Goal: Information Seeking & Learning: Check status

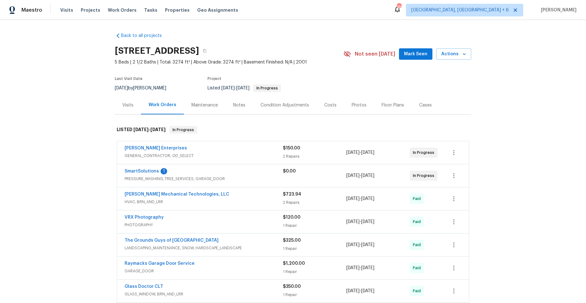
click at [239, 159] on div "[PERSON_NAME] Enterprises GENERAL_CONTRACTOR, OD_SELECT" at bounding box center [204, 152] width 158 height 15
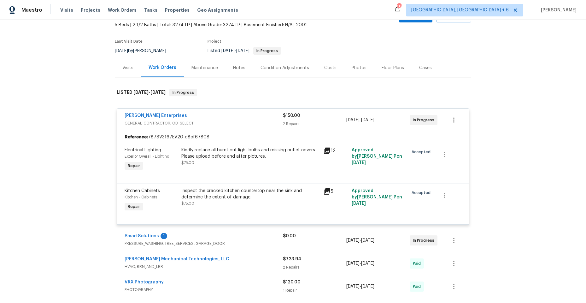
scroll to position [63, 0]
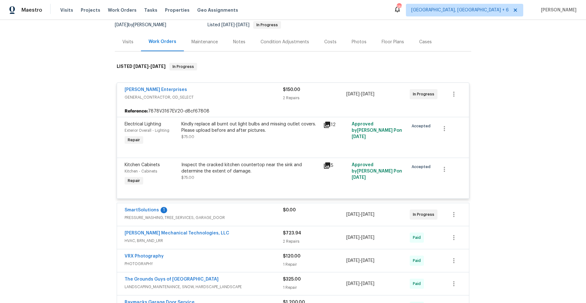
click at [254, 143] on div "Kindly replace all burnt out light bulbs and missing outlet covers. Please uplo…" at bounding box center [250, 133] width 142 height 29
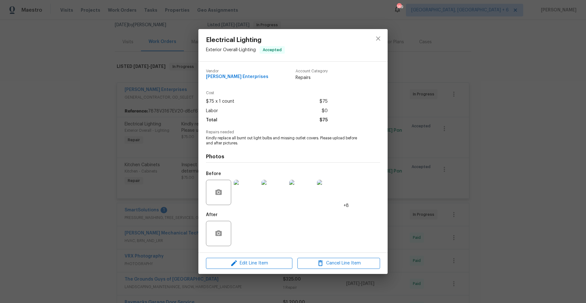
click at [244, 191] on img at bounding box center [246, 191] width 25 height 25
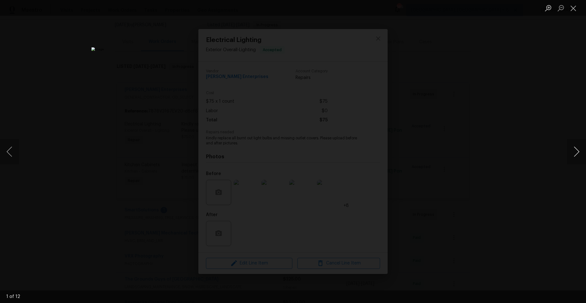
click at [574, 148] on button "Next image" at bounding box center [576, 151] width 19 height 25
click at [579, 153] on button "Next image" at bounding box center [576, 151] width 19 height 25
click at [579, 152] on button "Next image" at bounding box center [576, 151] width 19 height 25
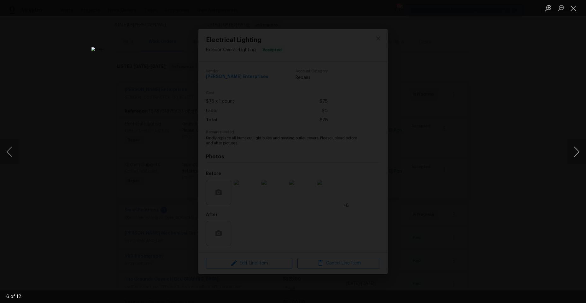
click at [579, 152] on button "Next image" at bounding box center [576, 151] width 19 height 25
click at [578, 152] on button "Next image" at bounding box center [576, 151] width 19 height 25
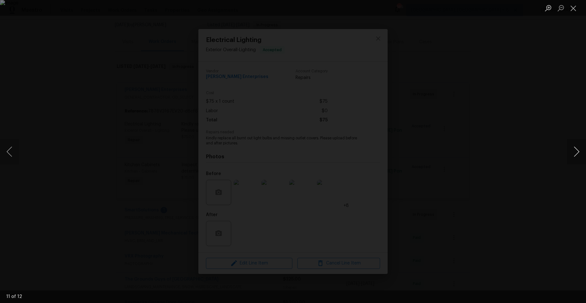
click at [578, 152] on button "Next image" at bounding box center [576, 151] width 19 height 25
click at [579, 151] on button "Next image" at bounding box center [576, 151] width 19 height 25
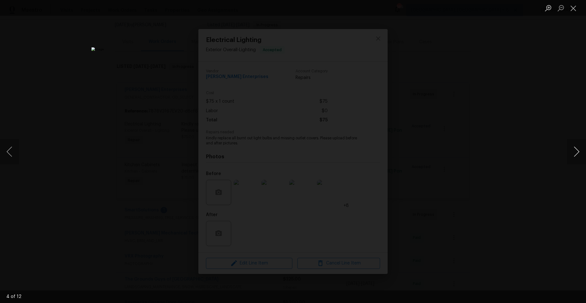
click at [579, 151] on button "Next image" at bounding box center [576, 151] width 19 height 25
click at [9, 150] on button "Previous image" at bounding box center [9, 151] width 19 height 25
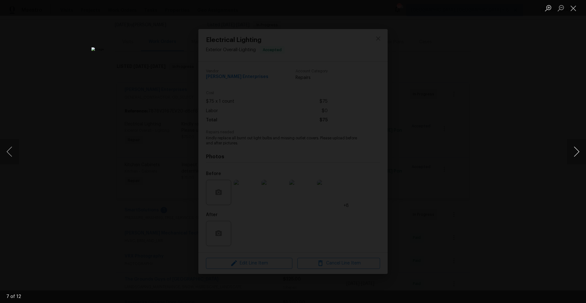
click at [576, 148] on button "Next image" at bounding box center [576, 151] width 19 height 25
click at [575, 148] on button "Next image" at bounding box center [576, 151] width 19 height 25
click at [574, 6] on button "Close lightbox" at bounding box center [573, 8] width 13 height 11
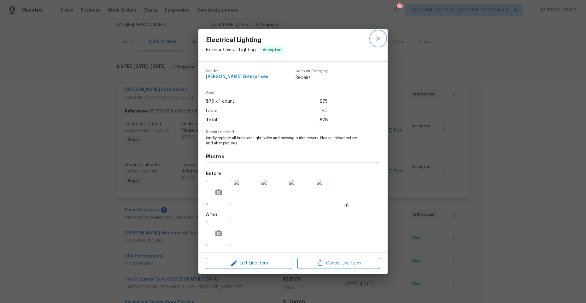
click at [380, 36] on icon "close" at bounding box center [378, 39] width 8 height 8
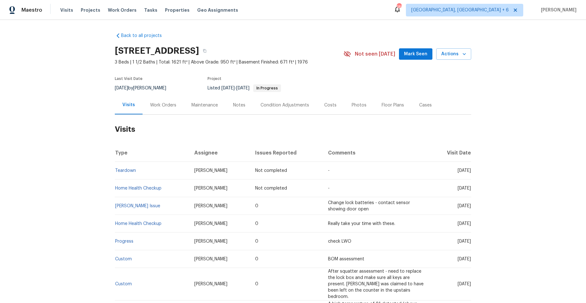
click at [167, 105] on div "Work Orders" at bounding box center [163, 105] width 26 height 6
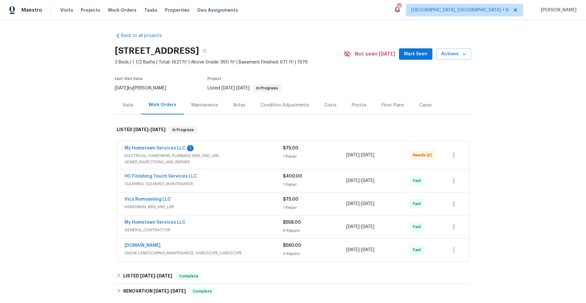
click at [227, 223] on div "My Hometown Services LLC" at bounding box center [204, 223] width 158 height 8
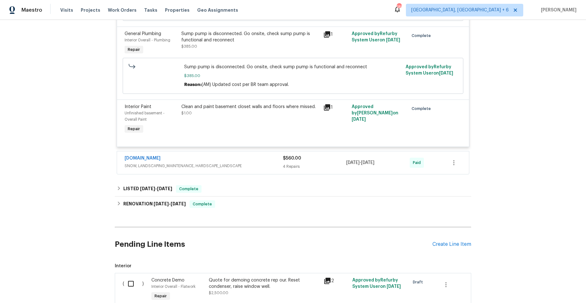
scroll to position [568, 0]
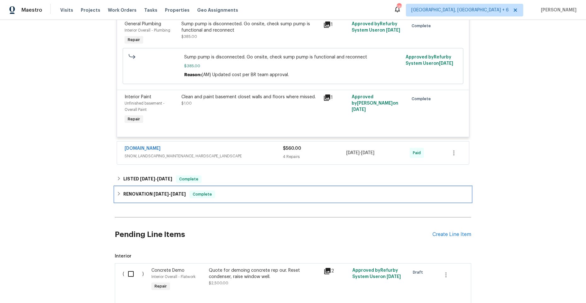
click at [117, 193] on icon at bounding box center [119, 193] width 4 height 4
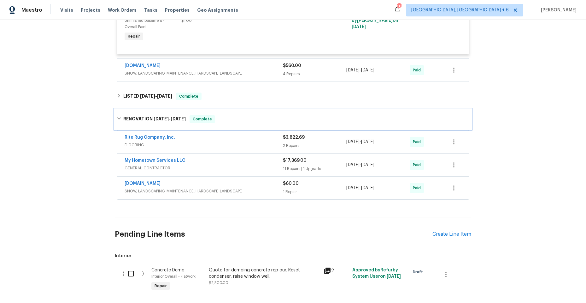
scroll to position [662, 0]
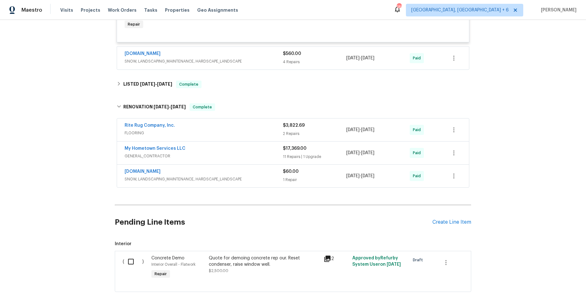
click at [207, 154] on span "GENERAL_CONTRACTOR" at bounding box center [204, 156] width 158 height 6
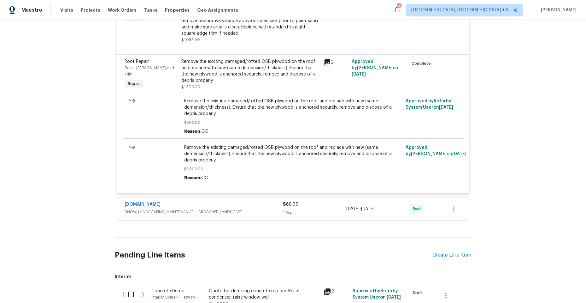
scroll to position [1546, 0]
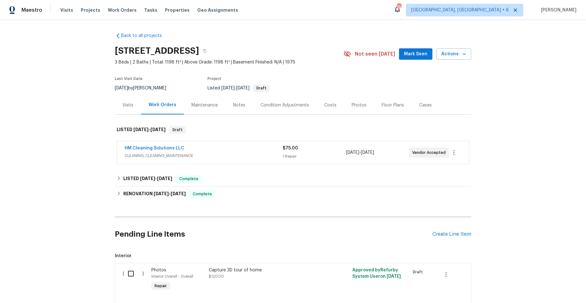
click at [217, 150] on div "HM Cleaning Solutions LLC" at bounding box center [204, 149] width 158 height 8
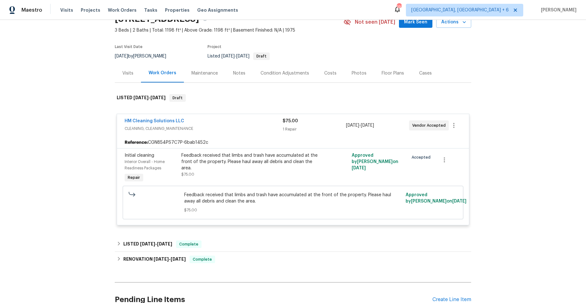
scroll to position [32, 0]
click at [117, 242] on icon at bounding box center [119, 243] width 4 height 4
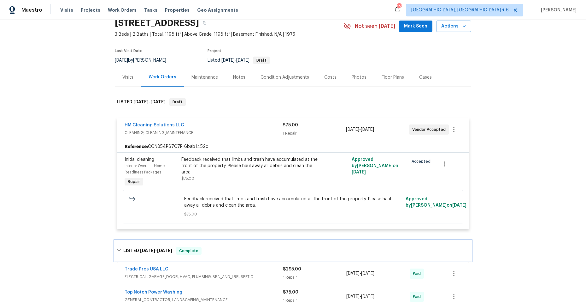
scroll to position [0, 0]
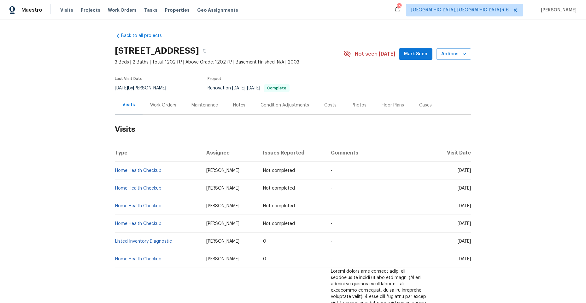
click at [162, 104] on div "Work Orders" at bounding box center [163, 105] width 26 height 6
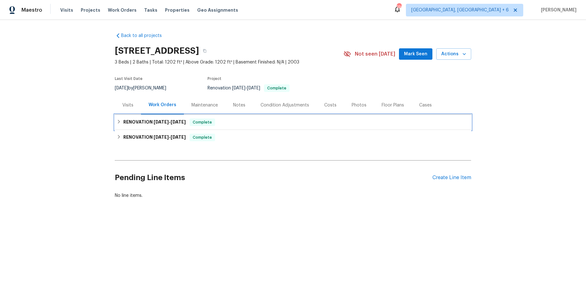
click at [117, 120] on icon at bounding box center [119, 121] width 4 height 4
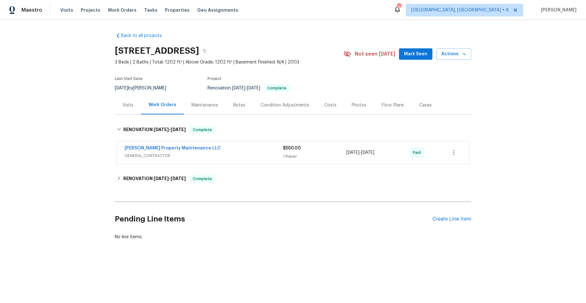
click at [226, 155] on span "GENERAL_CONTRACTOR" at bounding box center [204, 155] width 158 height 6
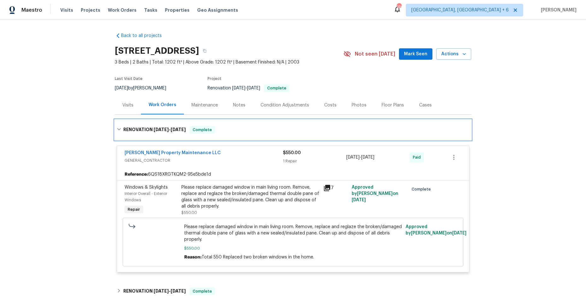
click at [117, 128] on icon at bounding box center [119, 129] width 4 height 4
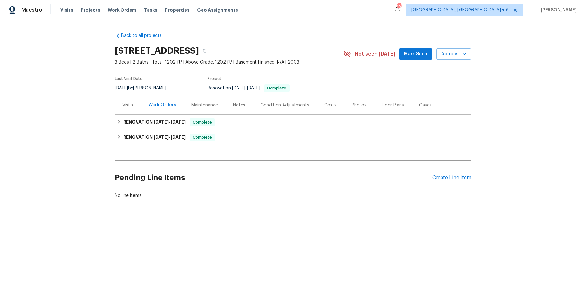
click at [118, 134] on div "RENOVATION 2/3/25 - 2/14/25 Complete" at bounding box center [293, 137] width 353 height 8
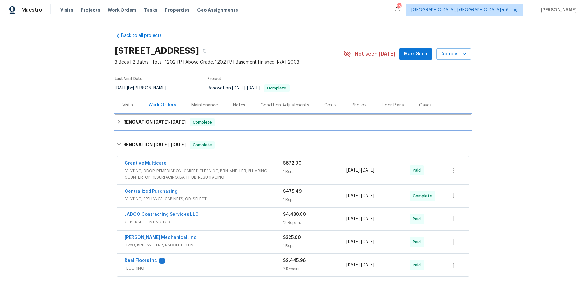
click at [117, 120] on icon at bounding box center [119, 121] width 4 height 4
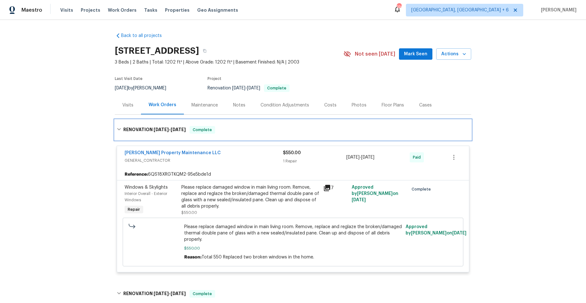
click at [231, 127] on div "RENOVATION 4/2/25 - 4/4/25 Complete" at bounding box center [293, 130] width 353 height 8
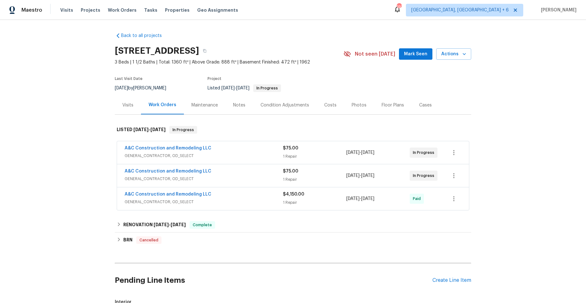
click at [236, 151] on div "A&C Construction and Remodeling LLC" at bounding box center [204, 149] width 158 height 8
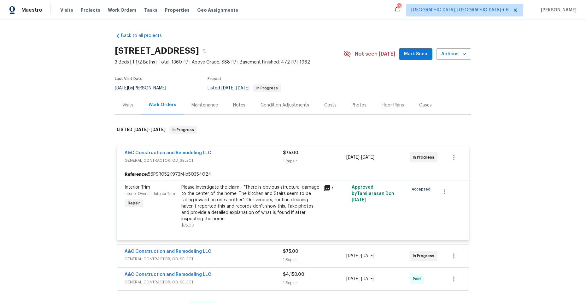
click at [326, 187] on icon at bounding box center [327, 188] width 6 height 6
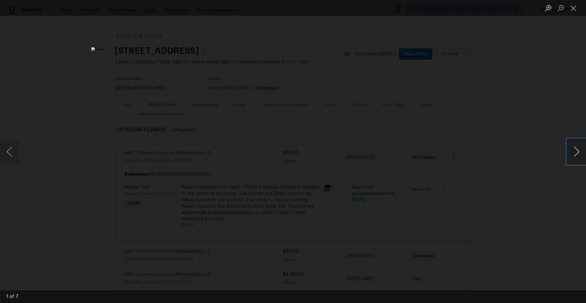
click at [576, 148] on button "Next image" at bounding box center [576, 151] width 19 height 25
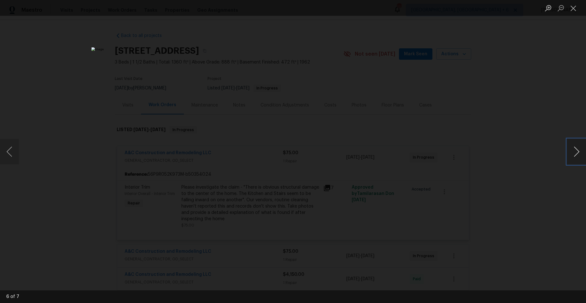
click at [576, 148] on button "Next image" at bounding box center [576, 151] width 19 height 25
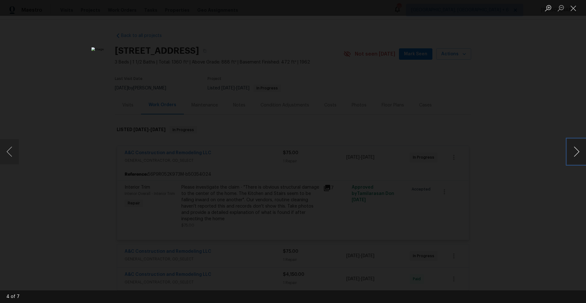
click at [576, 148] on button "Next image" at bounding box center [576, 151] width 19 height 25
click at [575, 9] on button "Close lightbox" at bounding box center [573, 8] width 13 height 11
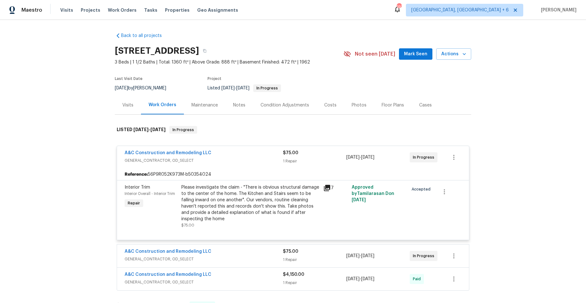
click at [226, 158] on span "GENERAL_CONTRACTOR, OD_SELECT" at bounding box center [204, 160] width 158 height 6
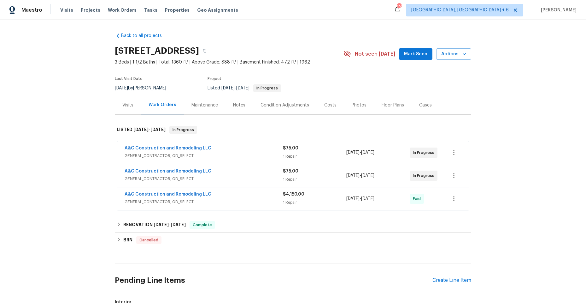
click at [234, 176] on span "GENERAL_CONTRACTOR, OD_SELECT" at bounding box center [204, 178] width 158 height 6
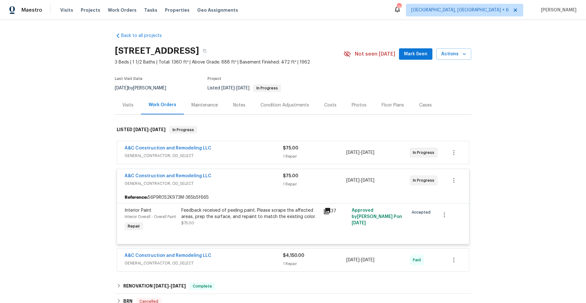
click at [324, 209] on icon at bounding box center [327, 211] width 6 height 6
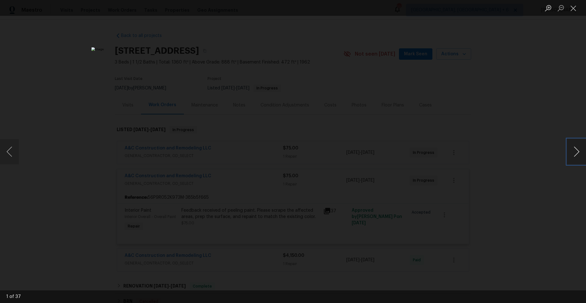
click at [577, 151] on button "Next image" at bounding box center [576, 151] width 19 height 25
click at [576, 151] on button "Next image" at bounding box center [576, 151] width 19 height 25
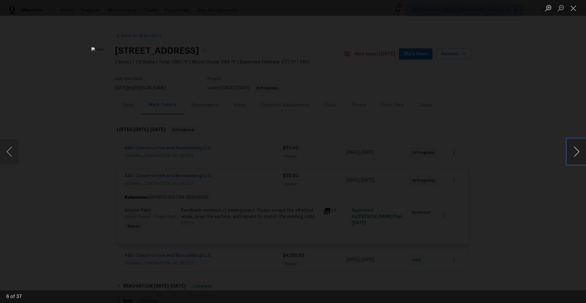
click at [576, 151] on button "Next image" at bounding box center [576, 151] width 19 height 25
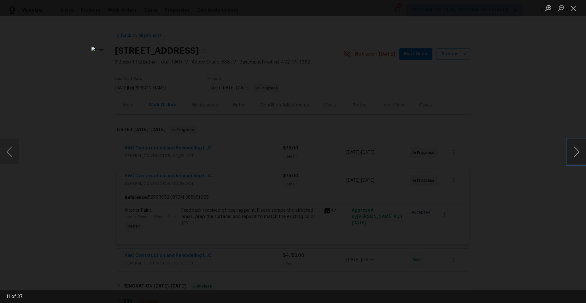
click at [576, 151] on button "Next image" at bounding box center [576, 151] width 19 height 25
click at [5, 152] on button "Previous image" at bounding box center [9, 151] width 19 height 25
click at [575, 149] on button "Next image" at bounding box center [576, 151] width 19 height 25
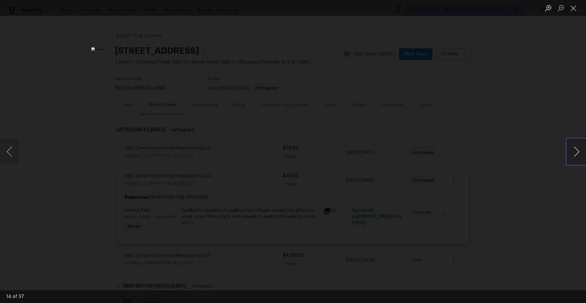
click at [575, 149] on button "Next image" at bounding box center [576, 151] width 19 height 25
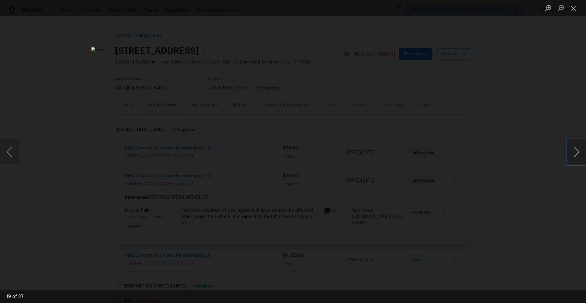
click at [575, 149] on button "Next image" at bounding box center [576, 151] width 19 height 25
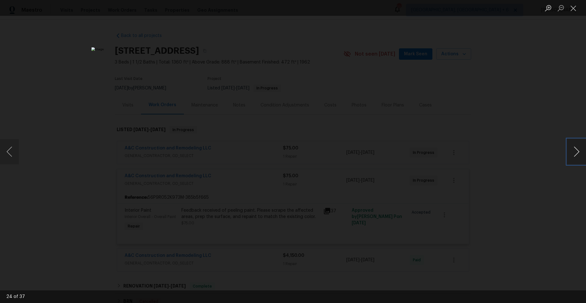
click at [575, 149] on button "Next image" at bounding box center [576, 151] width 19 height 25
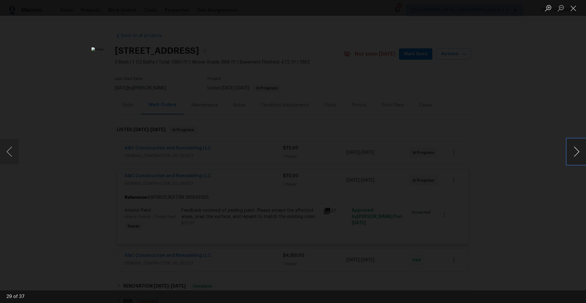
click at [575, 149] on button "Next image" at bounding box center [576, 151] width 19 height 25
click at [571, 7] on button "Close lightbox" at bounding box center [573, 8] width 13 height 11
